Goal: Transaction & Acquisition: Purchase product/service

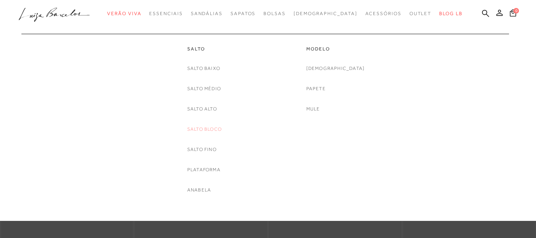
click at [207, 125] on link "Salto Bloco" at bounding box center [204, 129] width 35 height 8
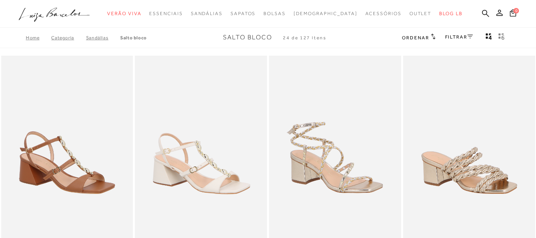
click at [455, 38] on link "FILTRAR" at bounding box center [459, 37] width 28 height 6
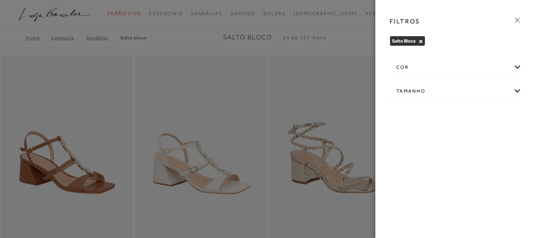
click at [412, 65] on div "cor" at bounding box center [455, 67] width 131 height 21
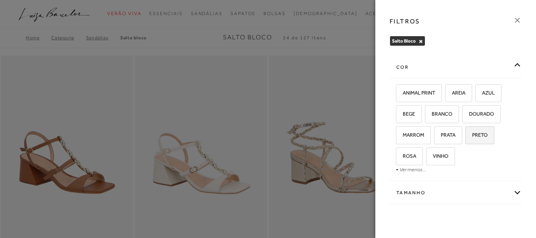
click at [472, 136] on span "PRETO" at bounding box center [476, 135] width 21 height 6
click at [472, 136] on input "PRETO" at bounding box center [468, 136] width 8 height 8
checkbox input "true"
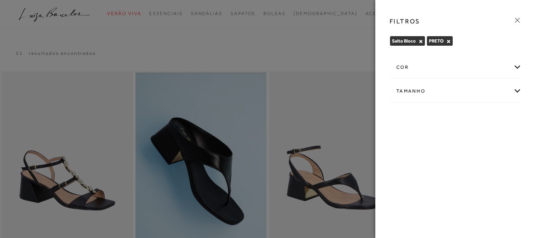
click at [519, 21] on icon at bounding box center [517, 20] width 9 height 9
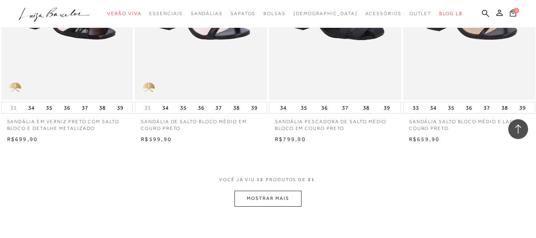
scroll to position [754, 0]
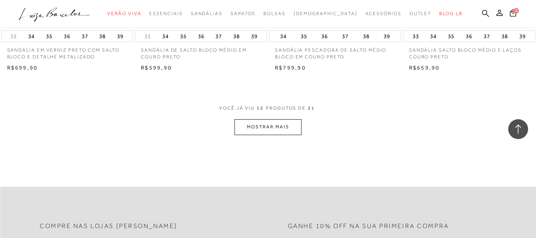
click at [269, 129] on button "MOSTRAR MAIS" at bounding box center [267, 126] width 67 height 15
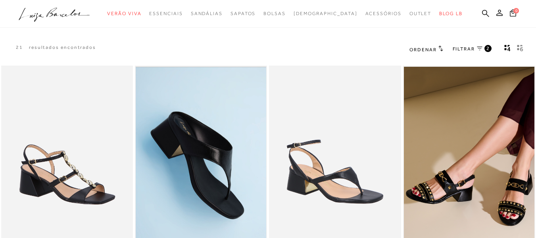
scroll to position [0, 0]
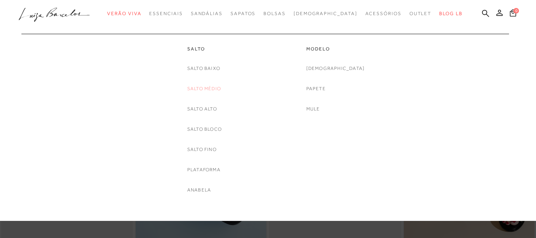
click at [210, 90] on link "Salto Médio" at bounding box center [204, 88] width 34 height 8
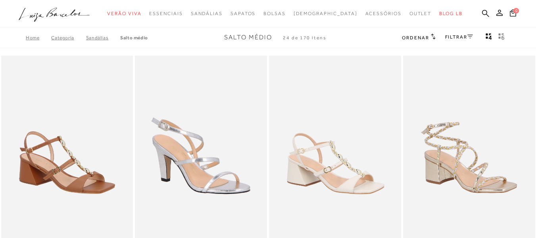
click at [454, 33] on div "FILTRAR" at bounding box center [459, 38] width 28 height 10
click at [451, 37] on link "FILTRAR" at bounding box center [459, 37] width 28 height 6
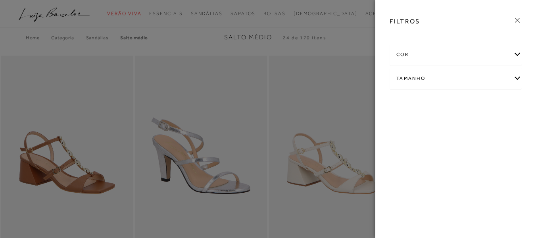
click at [401, 50] on div "cor" at bounding box center [455, 54] width 131 height 21
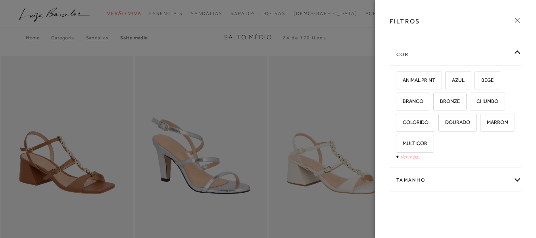
click at [400, 155] on link "Ver mais..." at bounding box center [410, 156] width 21 height 6
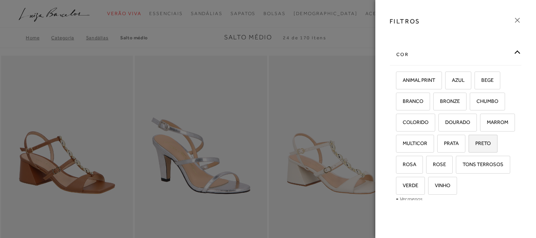
click at [469, 146] on span "PRETO" at bounding box center [479, 143] width 21 height 6
click at [467, 148] on input "PRETO" at bounding box center [471, 144] width 8 height 8
checkbox input "true"
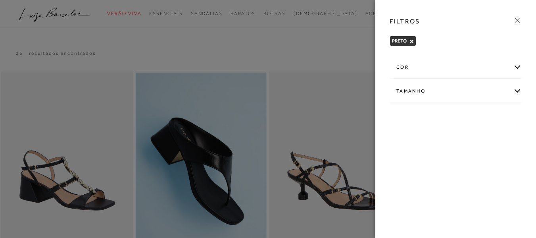
click at [518, 20] on icon at bounding box center [517, 20] width 9 height 9
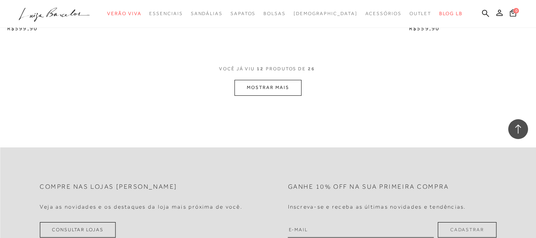
scroll to position [793, 0]
click at [257, 88] on button "MOSTRAR MAIS" at bounding box center [267, 86] width 67 height 15
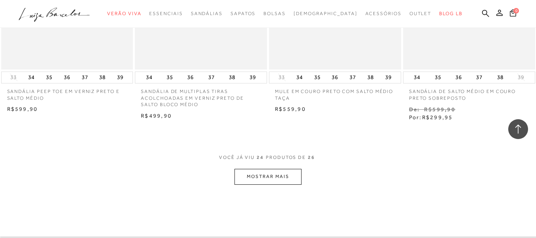
scroll to position [1467, 0]
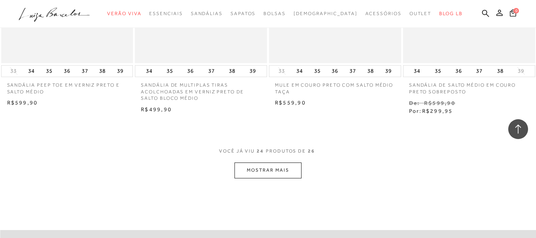
click at [270, 168] on button "MOSTRAR MAIS" at bounding box center [267, 169] width 67 height 15
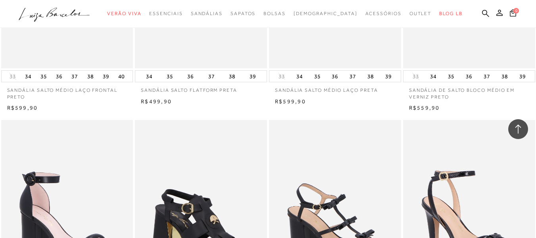
scroll to position [555, 0]
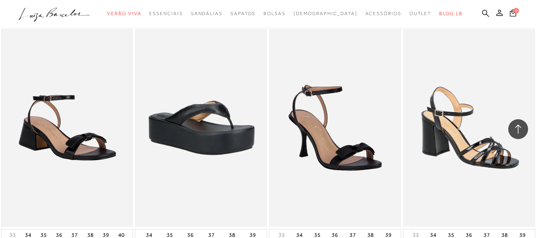
click at [80, 105] on img at bounding box center [67, 128] width 130 height 196
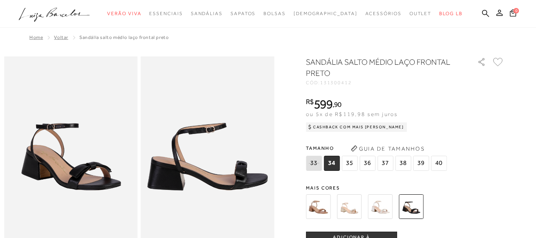
click at [322, 202] on img at bounding box center [318, 206] width 25 height 25
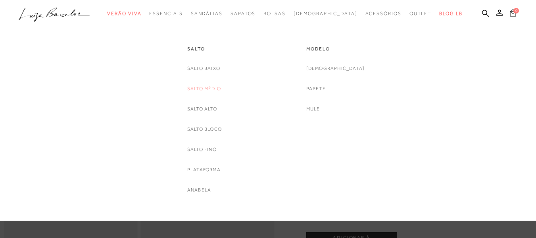
click at [213, 88] on link "Salto Médio" at bounding box center [204, 88] width 34 height 8
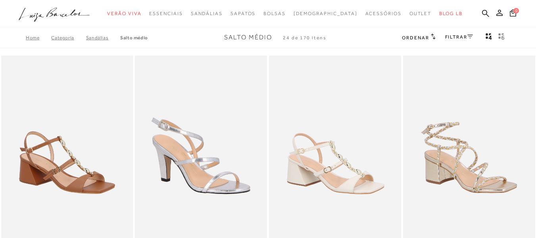
click at [449, 38] on link "FILTRAR" at bounding box center [459, 37] width 28 height 6
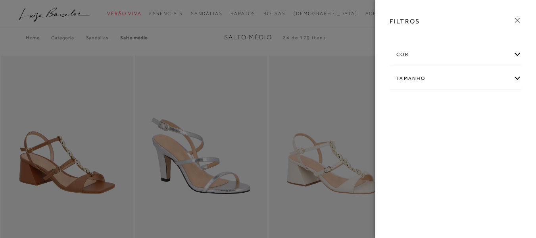
click at [426, 54] on div "cor" at bounding box center [455, 54] width 131 height 21
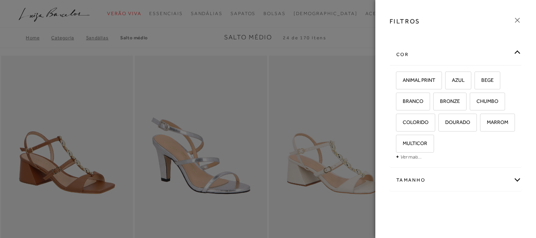
click at [396, 157] on span "+" at bounding box center [397, 156] width 3 height 6
click at [406, 159] on link "Ver mais..." at bounding box center [410, 156] width 21 height 6
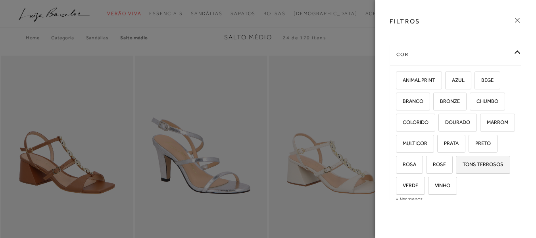
click at [457, 167] on span "TONS TERROSOS" at bounding box center [480, 164] width 47 height 6
click at [455, 169] on input "TONS TERROSOS" at bounding box center [459, 165] width 8 height 8
checkbox input "true"
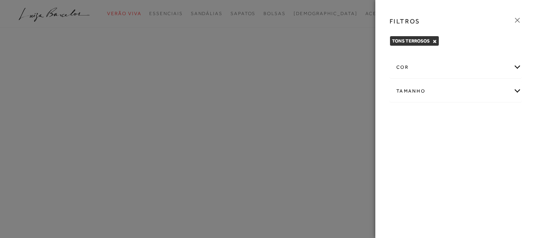
click at [514, 18] on icon at bounding box center [517, 20] width 9 height 9
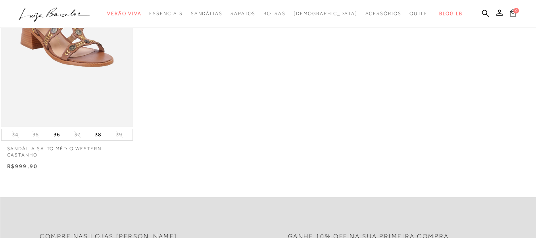
scroll to position [119, 0]
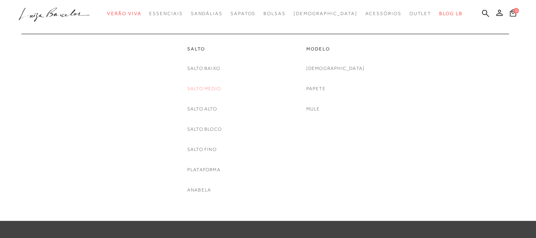
click at [212, 87] on link "Salto Médio" at bounding box center [204, 88] width 34 height 8
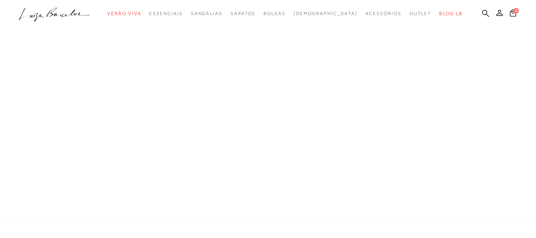
scroll to position [33, 0]
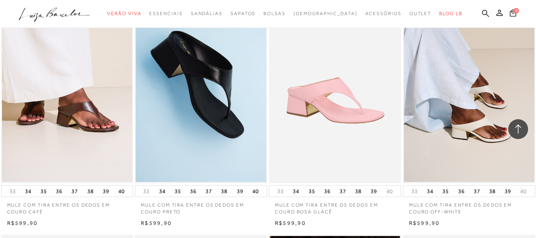
scroll to position [833, 0]
